Goal: Task Accomplishment & Management: Use online tool/utility

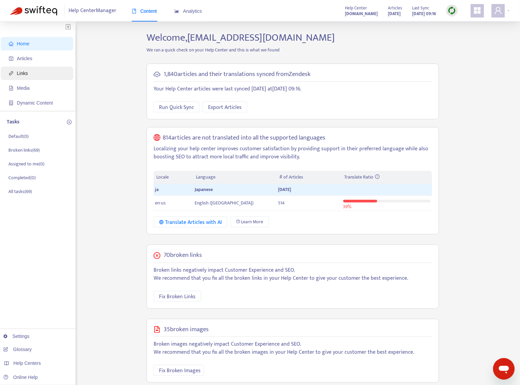
click at [31, 76] on span "Links" at bounding box center [38, 73] width 59 height 13
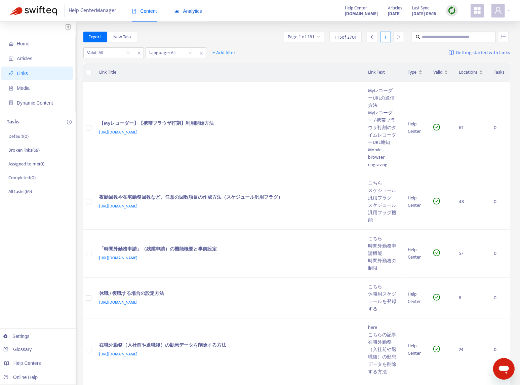
click at [186, 11] on span "Analytics" at bounding box center [189, 10] width 28 height 5
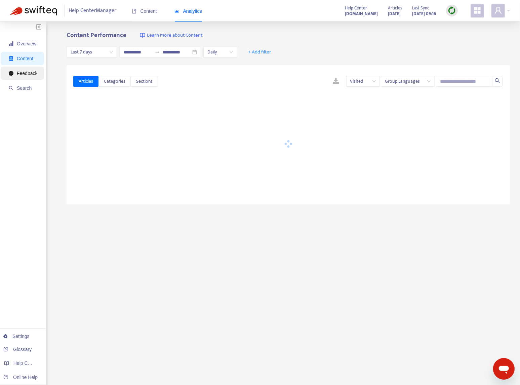
click at [22, 74] on span "Feedback" at bounding box center [27, 73] width 21 height 5
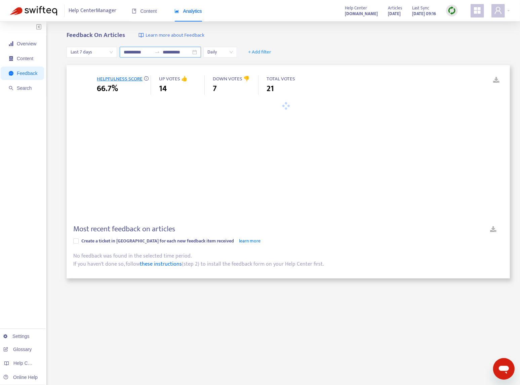
click at [141, 52] on input "**********" at bounding box center [138, 51] width 28 height 7
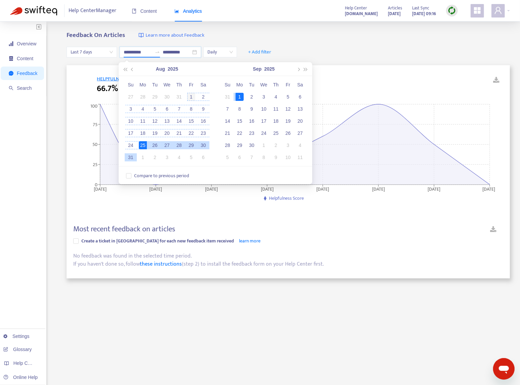
type input "**********"
click at [189, 97] on div "1" at bounding box center [191, 97] width 8 height 8
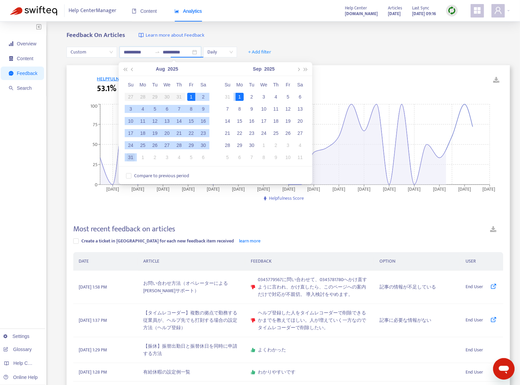
type input "**********"
click at [128, 157] on div "31" at bounding box center [131, 157] width 8 height 8
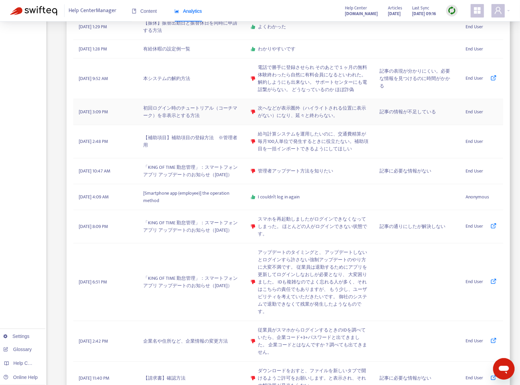
scroll to position [398, 0]
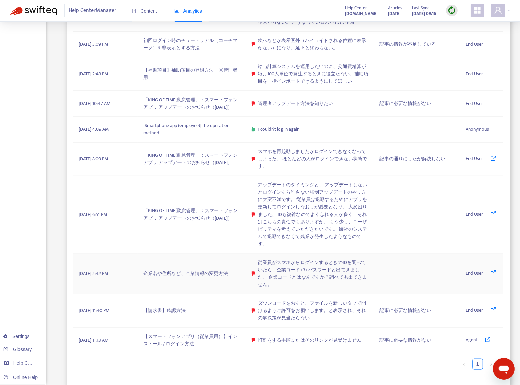
click at [286, 284] on span "従業員がスマホからログインするときのIDを調べていたら、企業コード+3+パスワードと出てきました。 企業コードとはなんですか？調べても出てきません。" at bounding box center [313, 274] width 111 height 30
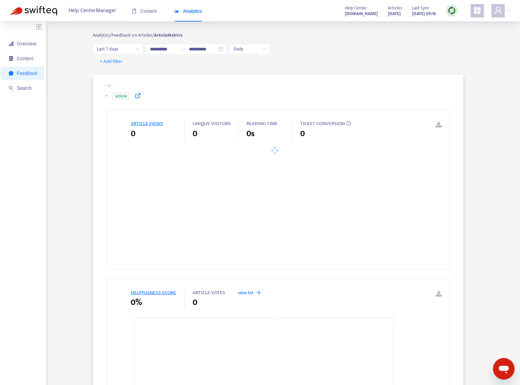
type input "**********"
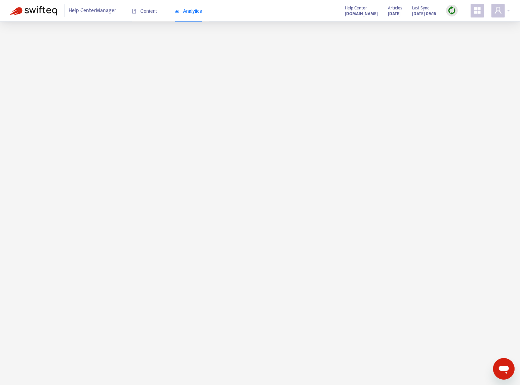
scroll to position [21, 0]
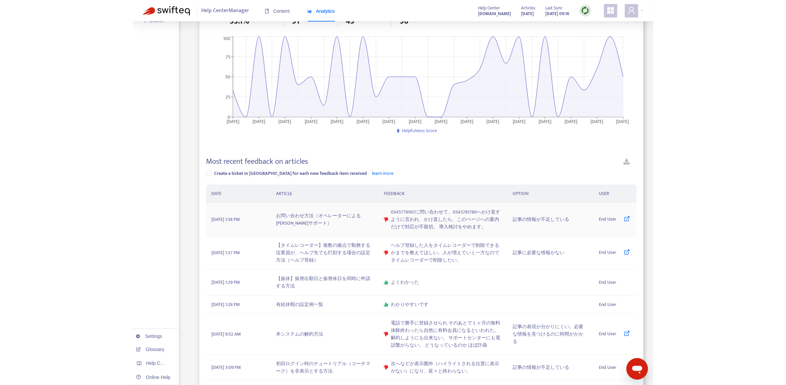
scroll to position [67, 0]
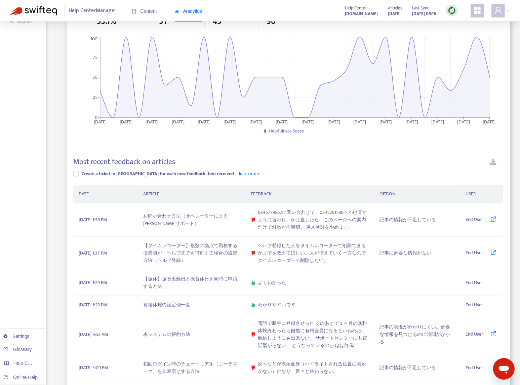
click at [493, 164] on link at bounding box center [494, 163] width 20 height 12
copy span "Create a ticket in [GEOGRAPHIC_DATA] for each new feedback item received"
drag, startPoint x: 80, startPoint y: 173, endPoint x: 227, endPoint y: 165, distance: 147.2
click at [212, 171] on span "Create a ticket in [GEOGRAPHIC_DATA] for each new feedback item received learn …" at bounding box center [171, 173] width 185 height 7
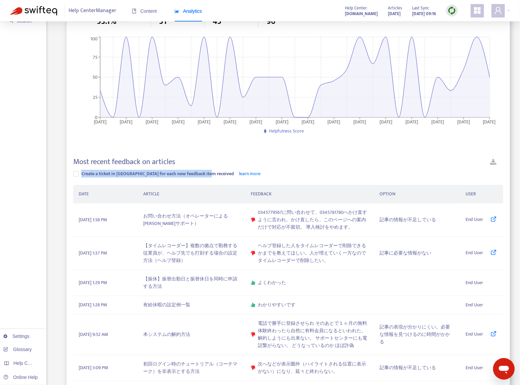
click at [20, 108] on div "Overview Content Feedback Search Settings Glossary Help Centers Online Help" at bounding box center [23, 331] width 46 height 755
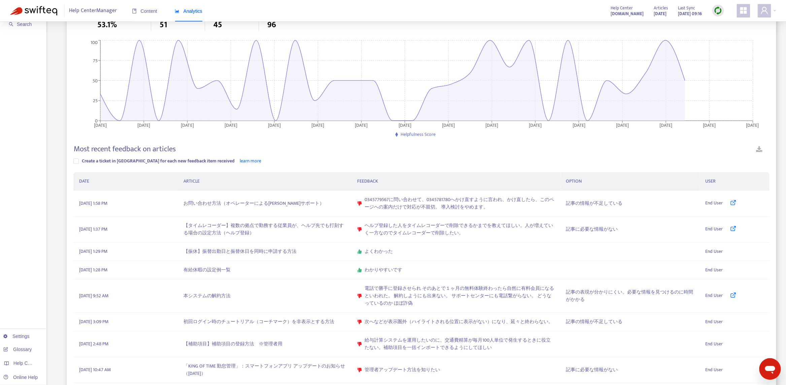
scroll to position [0, 0]
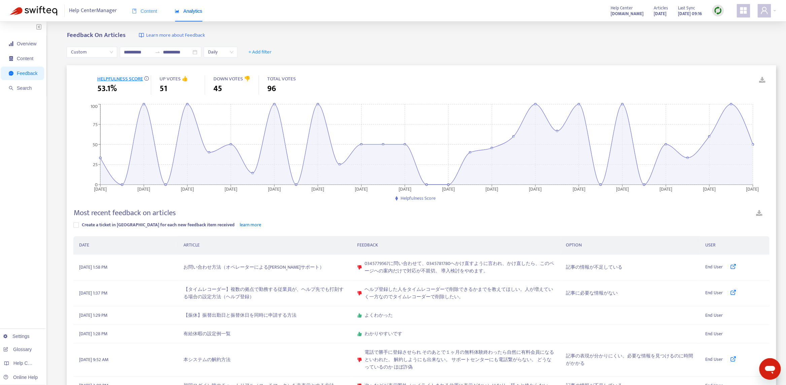
click at [141, 16] on div "Content" at bounding box center [144, 11] width 25 height 21
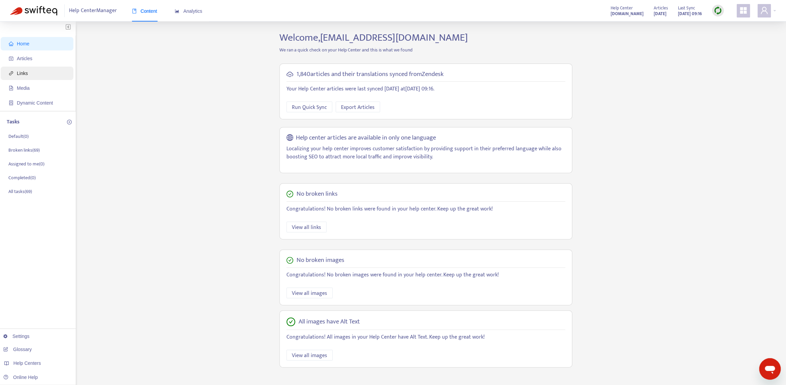
click at [33, 69] on span "Links" at bounding box center [38, 73] width 59 height 13
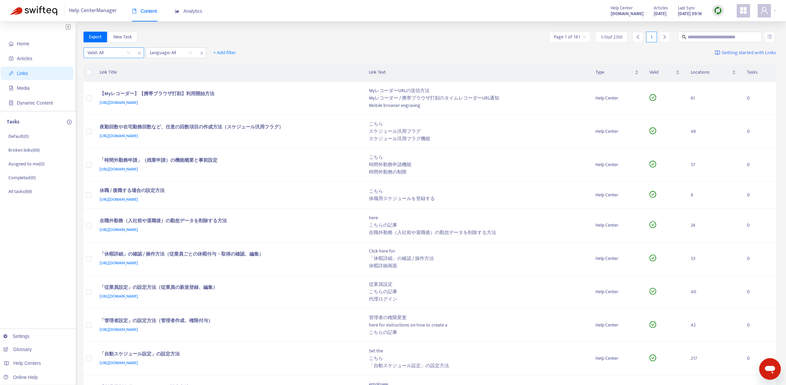
click at [107, 53] on input "search" at bounding box center [108, 53] width 43 height 10
click at [107, 86] on div "No" at bounding box center [147, 87] width 117 height 7
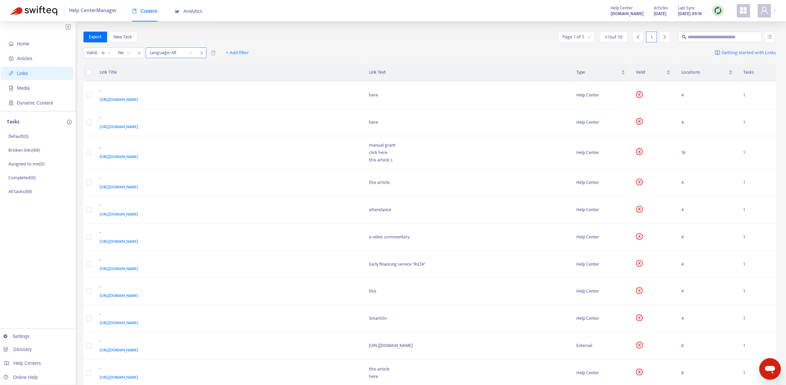
click at [158, 52] on div at bounding box center [167, 53] width 41 height 8
click at [165, 77] on div "ja" at bounding box center [209, 76] width 117 height 7
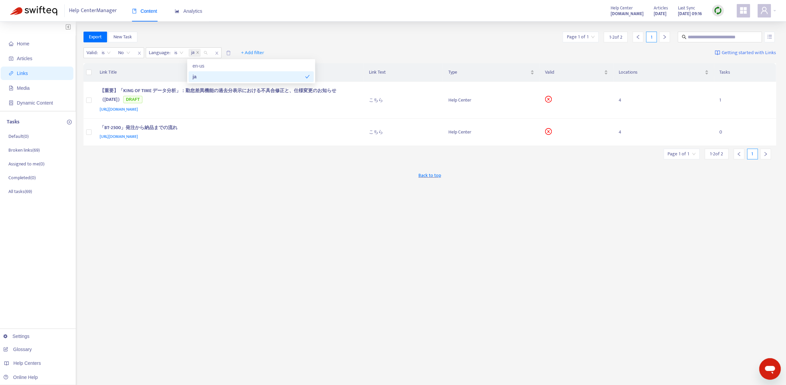
click at [244, 235] on div "Export New Task Page 1 of 1 1 - 2 of 2 1 Valid : is No Language : is ja + Add f…" at bounding box center [429, 229] width 692 height 394
click at [95, 34] on span "Export" at bounding box center [95, 36] width 13 height 7
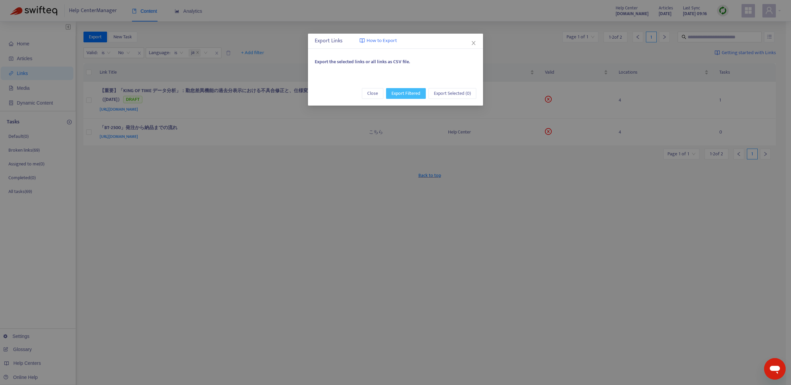
click at [411, 95] on span "Export Filtered" at bounding box center [405, 93] width 29 height 7
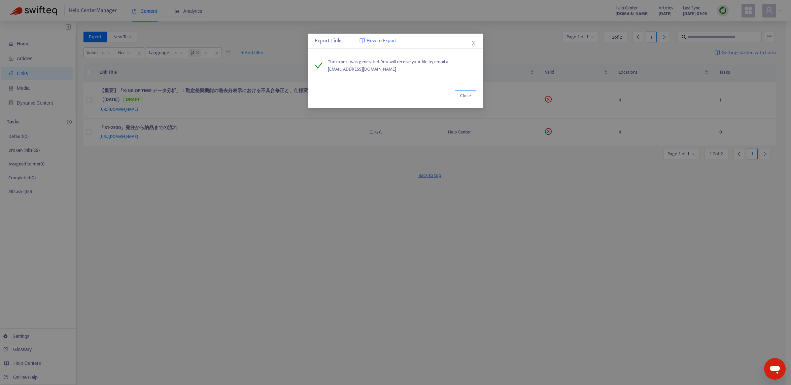
click at [468, 95] on span "Close" at bounding box center [465, 95] width 11 height 7
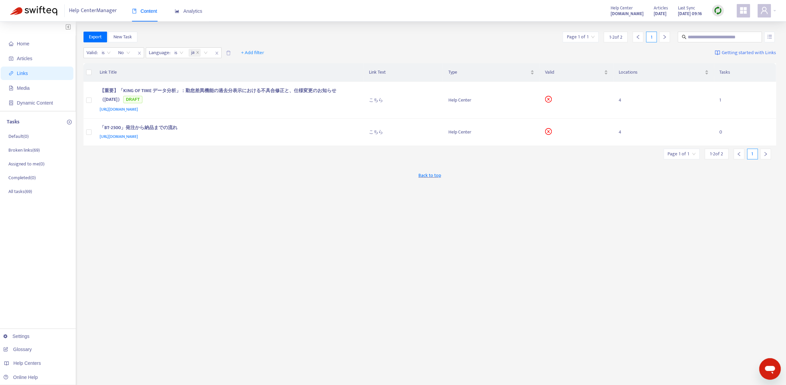
click at [177, 233] on div "Export New Task Page 1 of 1 1 - 2 of 2 1 Valid : is No Language : is ja + Add f…" at bounding box center [429, 229] width 692 height 394
click at [127, 53] on span "No" at bounding box center [124, 53] width 12 height 10
click at [128, 76] on div "Yes" at bounding box center [178, 76] width 117 height 7
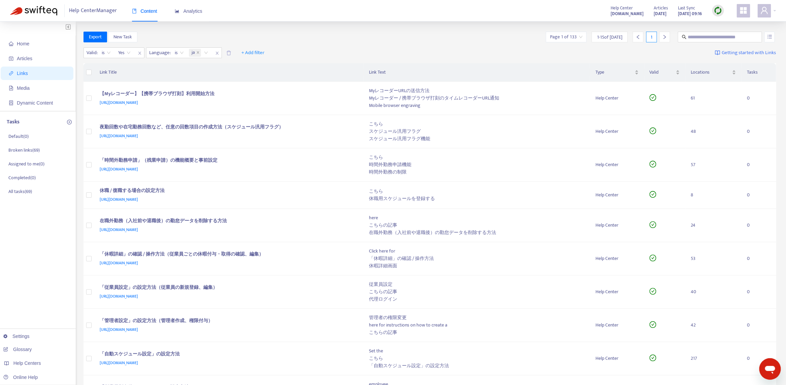
click at [526, 40] on div at bounding box center [664, 37] width 11 height 11
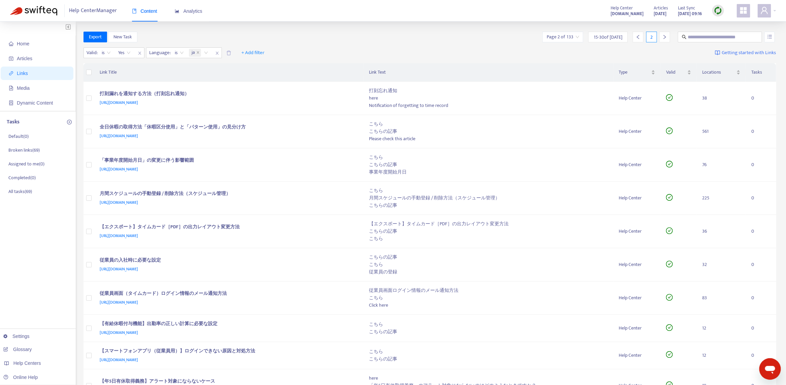
click at [526, 40] on div at bounding box center [664, 37] width 11 height 11
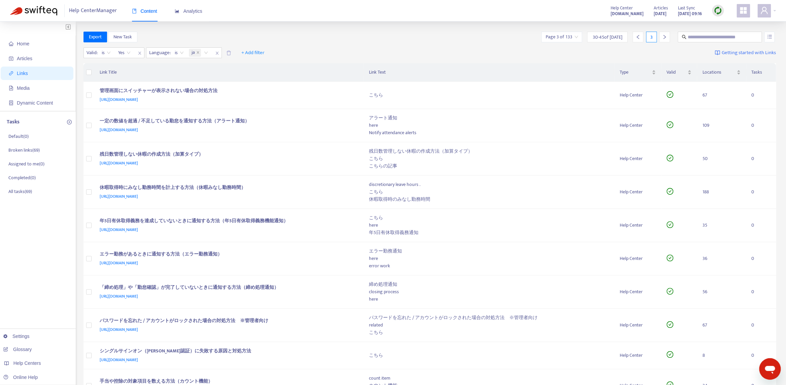
click at [526, 40] on div at bounding box center [664, 37] width 11 height 11
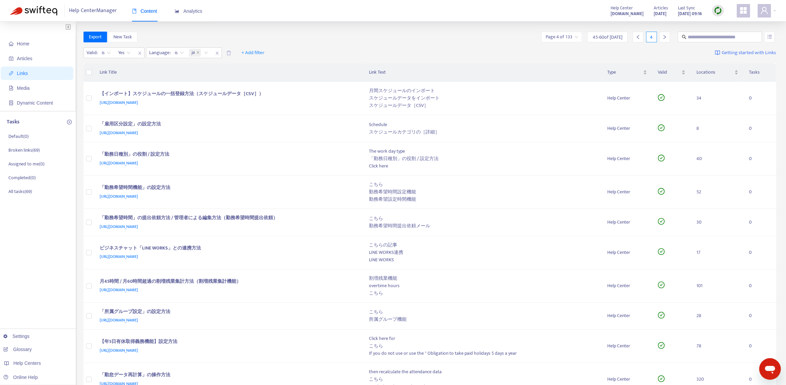
click at [526, 40] on div at bounding box center [664, 37] width 11 height 11
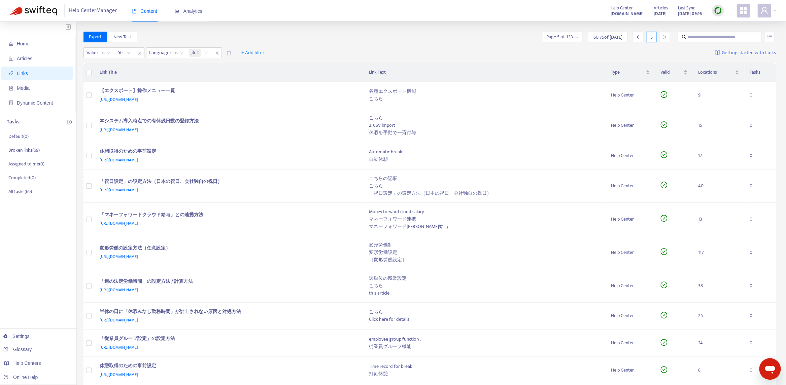
click at [526, 40] on div at bounding box center [664, 37] width 11 height 11
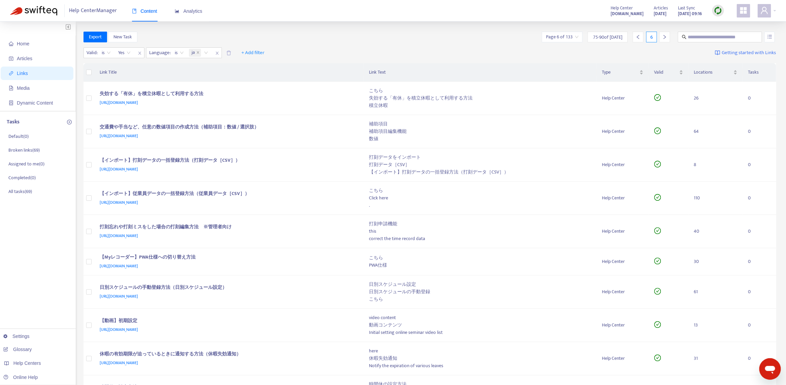
click at [526, 40] on div at bounding box center [664, 37] width 11 height 11
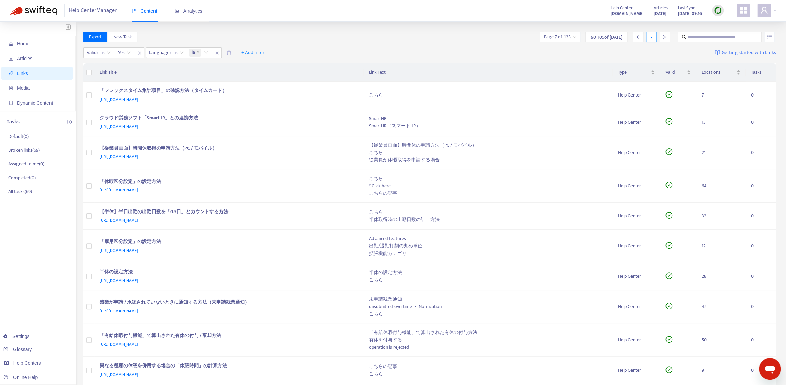
click at [526, 40] on div at bounding box center [664, 37] width 11 height 11
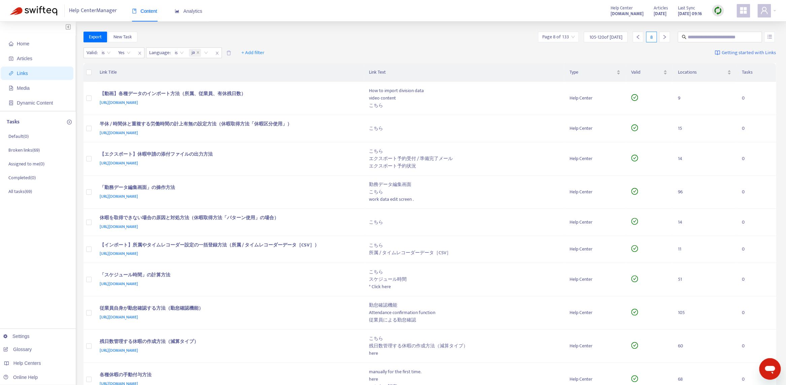
click at [526, 40] on div at bounding box center [664, 37] width 11 height 11
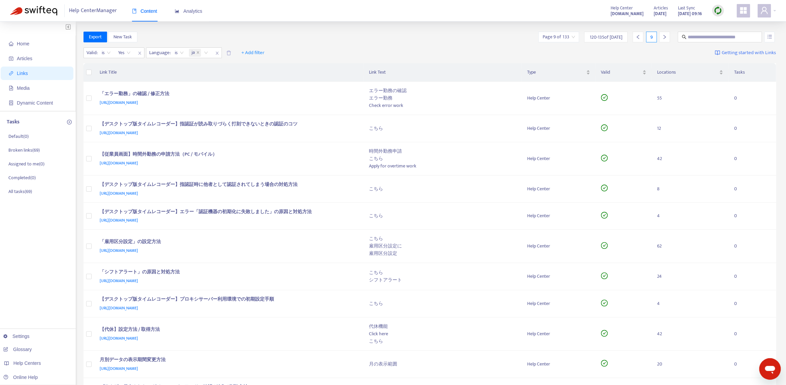
click at [526, 40] on div at bounding box center [664, 37] width 11 height 11
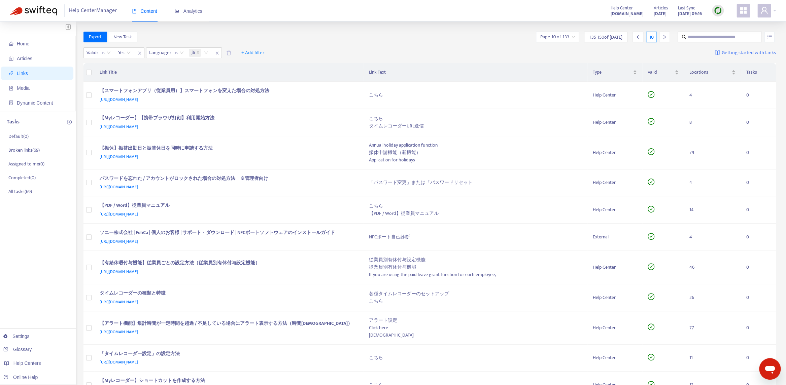
click at [526, 40] on div at bounding box center [664, 37] width 11 height 11
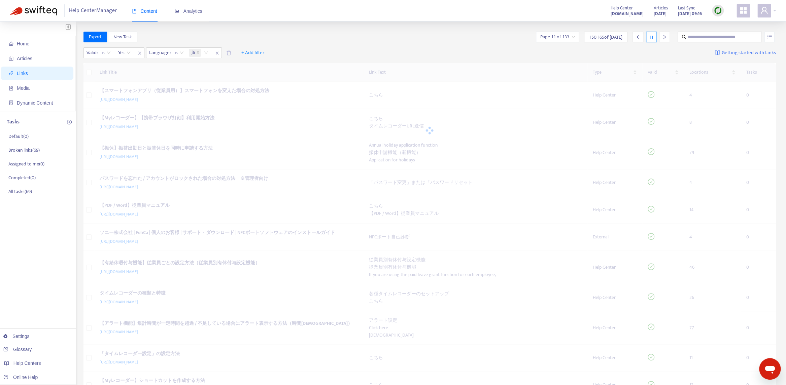
click at [526, 40] on div at bounding box center [664, 37] width 11 height 11
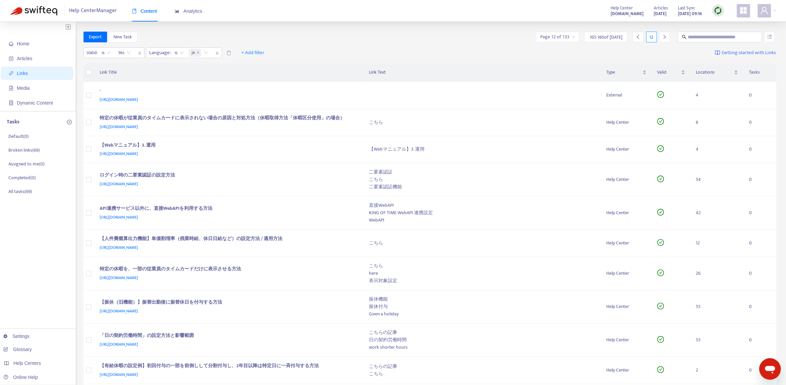
click at [526, 40] on div at bounding box center [637, 37] width 11 height 11
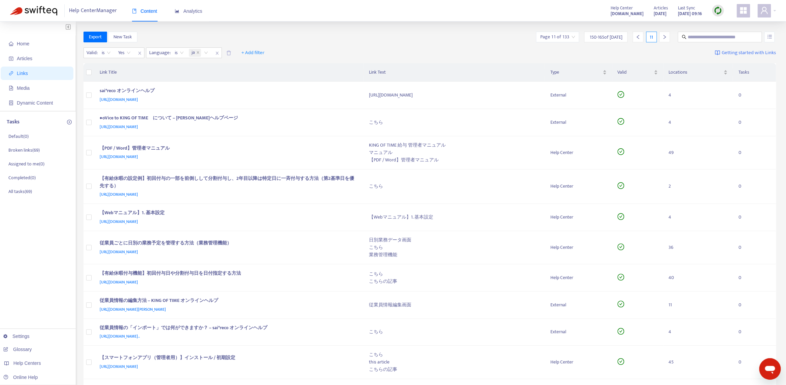
click at [526, 40] on div at bounding box center [637, 37] width 11 height 11
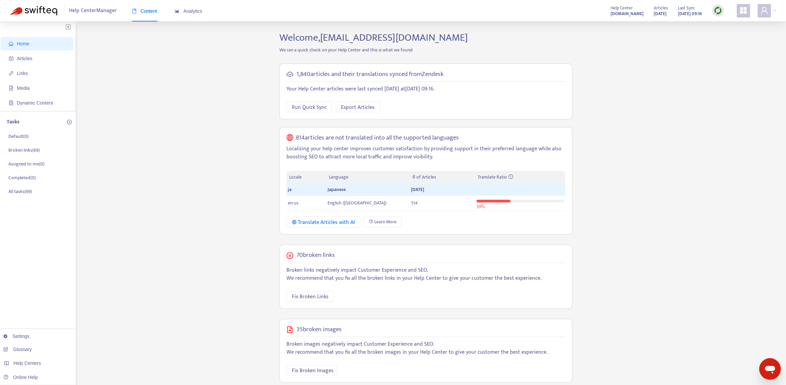
click at [715, 7] on img at bounding box center [717, 10] width 8 height 8
click at [739, 23] on link "Quick Sync" at bounding box center [731, 25] width 29 height 8
click at [633, 246] on div "Home Articles Links Media Dynamic Content Tasks Default ( 0 ) Broken links ( 69…" at bounding box center [392, 248] width 765 height 433
click at [28, 76] on span "Links" at bounding box center [38, 73] width 59 height 13
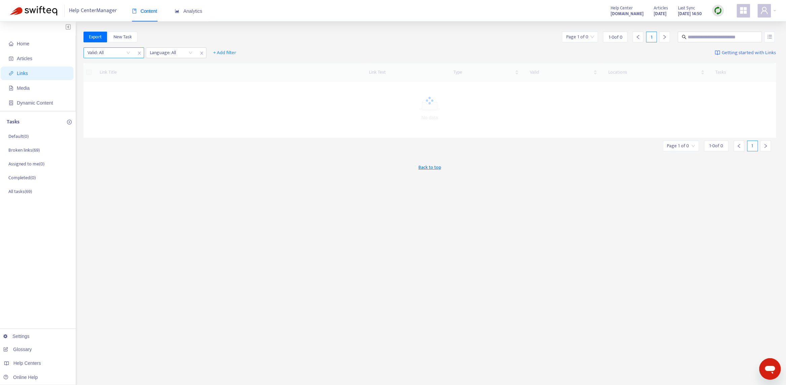
click at [100, 51] on input "search" at bounding box center [108, 53] width 43 height 10
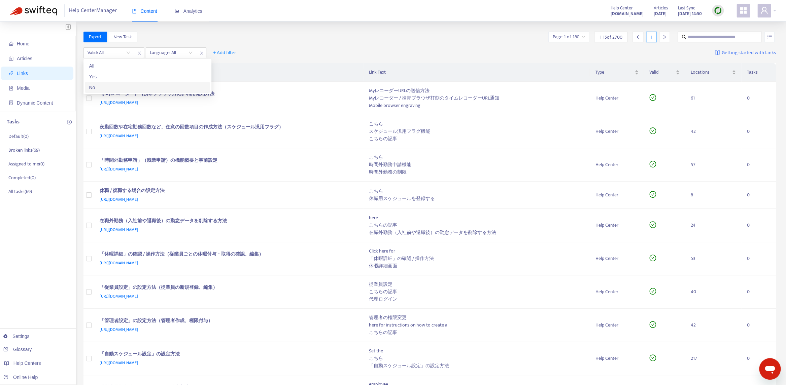
click at [101, 87] on div "No" at bounding box center [147, 87] width 117 height 7
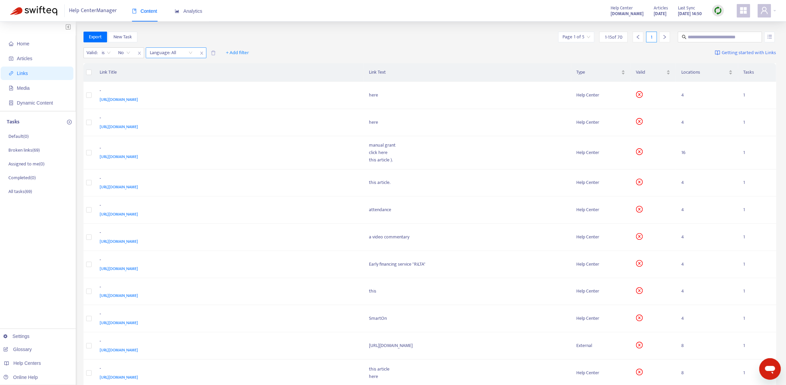
click at [171, 56] on div at bounding box center [167, 53] width 41 height 8
click at [172, 74] on div "ja" at bounding box center [209, 76] width 117 height 7
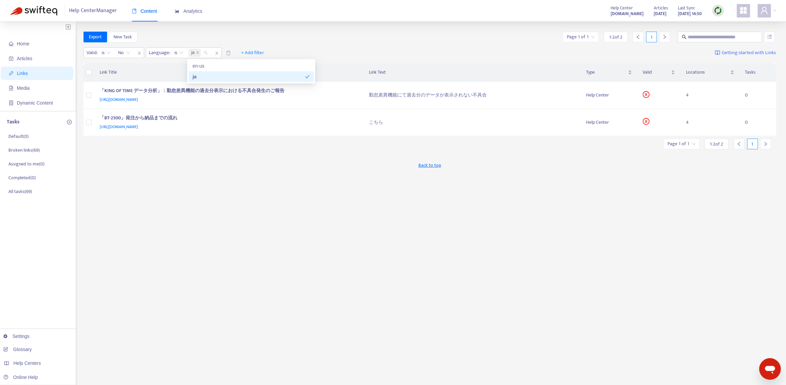
click at [248, 248] on div "Export New Task Page 1 of 1 1 - 2 of 2 1 Valid : is No Language : is ja + Add f…" at bounding box center [429, 229] width 692 height 394
click at [716, 11] on img at bounding box center [717, 10] width 8 height 8
click at [726, 36] on link "Full Sync" at bounding box center [729, 35] width 24 height 8
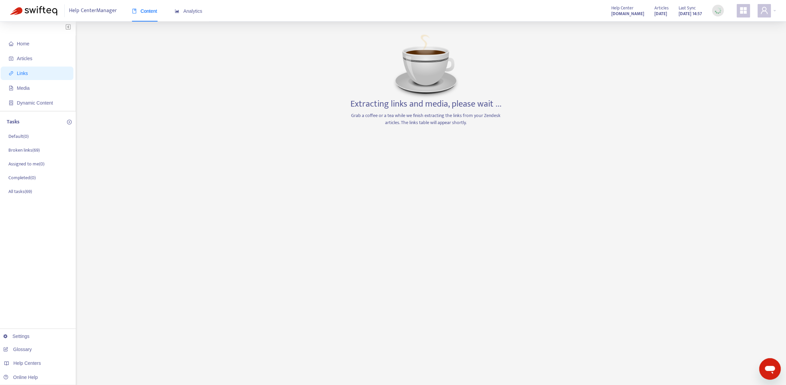
drag, startPoint x: 233, startPoint y: 194, endPoint x: 358, endPoint y: 77, distance: 170.4
click at [233, 194] on div "Home Articles Links Media Dynamic Content Tasks Default ( 0 ) Broken links ( 69…" at bounding box center [392, 229] width 765 height 394
